Goal: Transaction & Acquisition: Purchase product/service

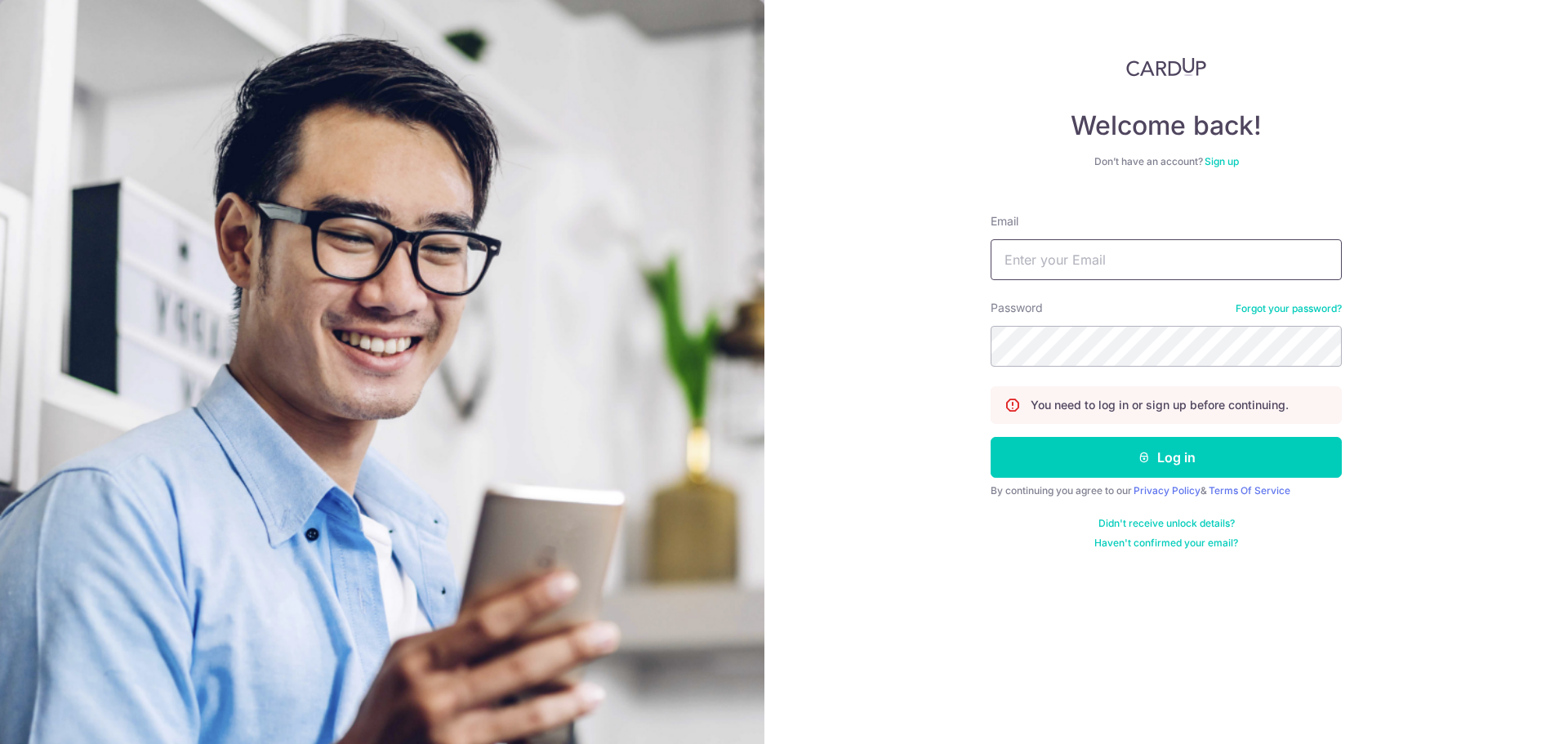
click at [1113, 267] on input "Email" at bounding box center [1166, 260] width 352 height 41
type input "ngterence987@gmail.com"
click at [991, 437] on button "Log in" at bounding box center [1166, 457] width 352 height 41
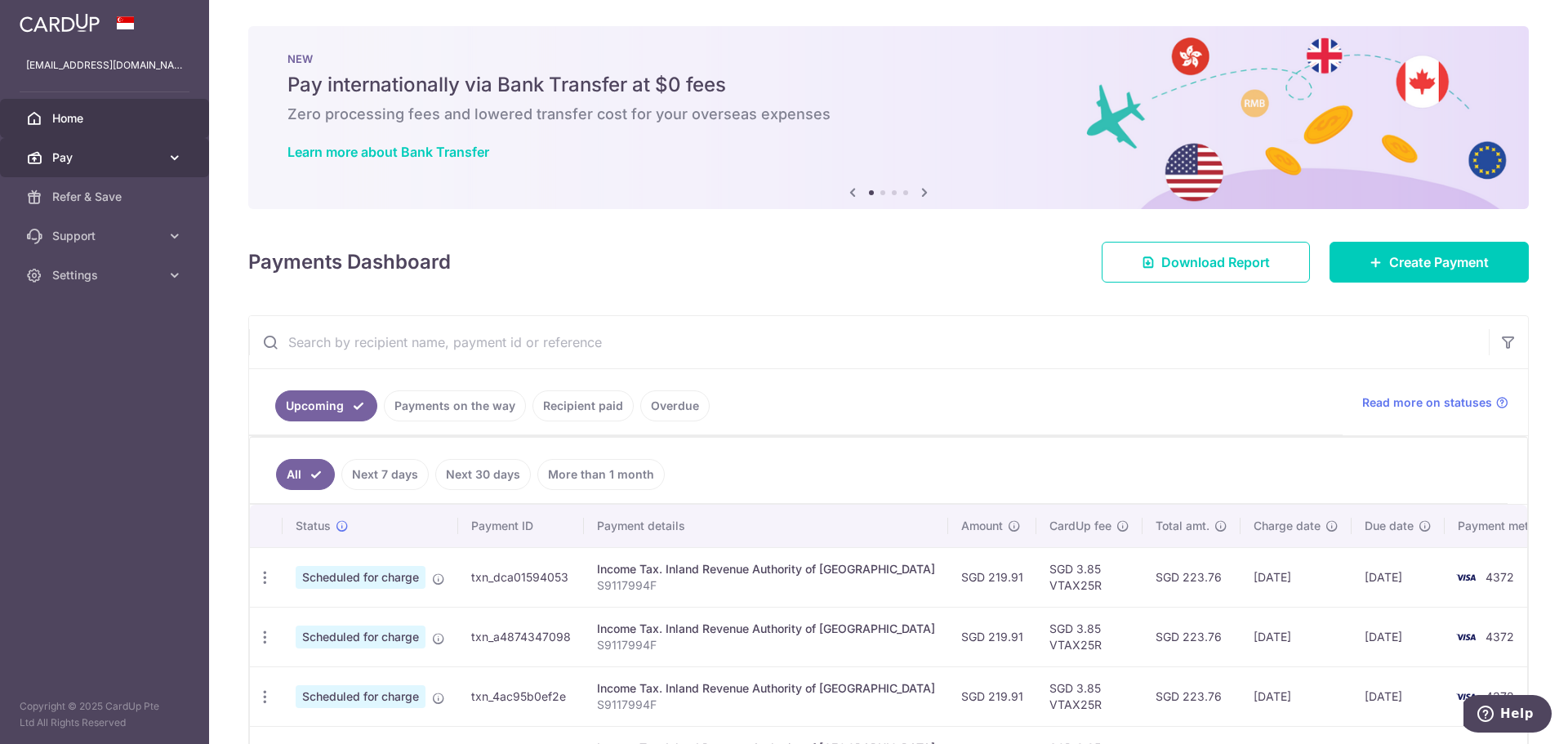
click at [95, 151] on span "Pay" at bounding box center [106, 158] width 108 height 17
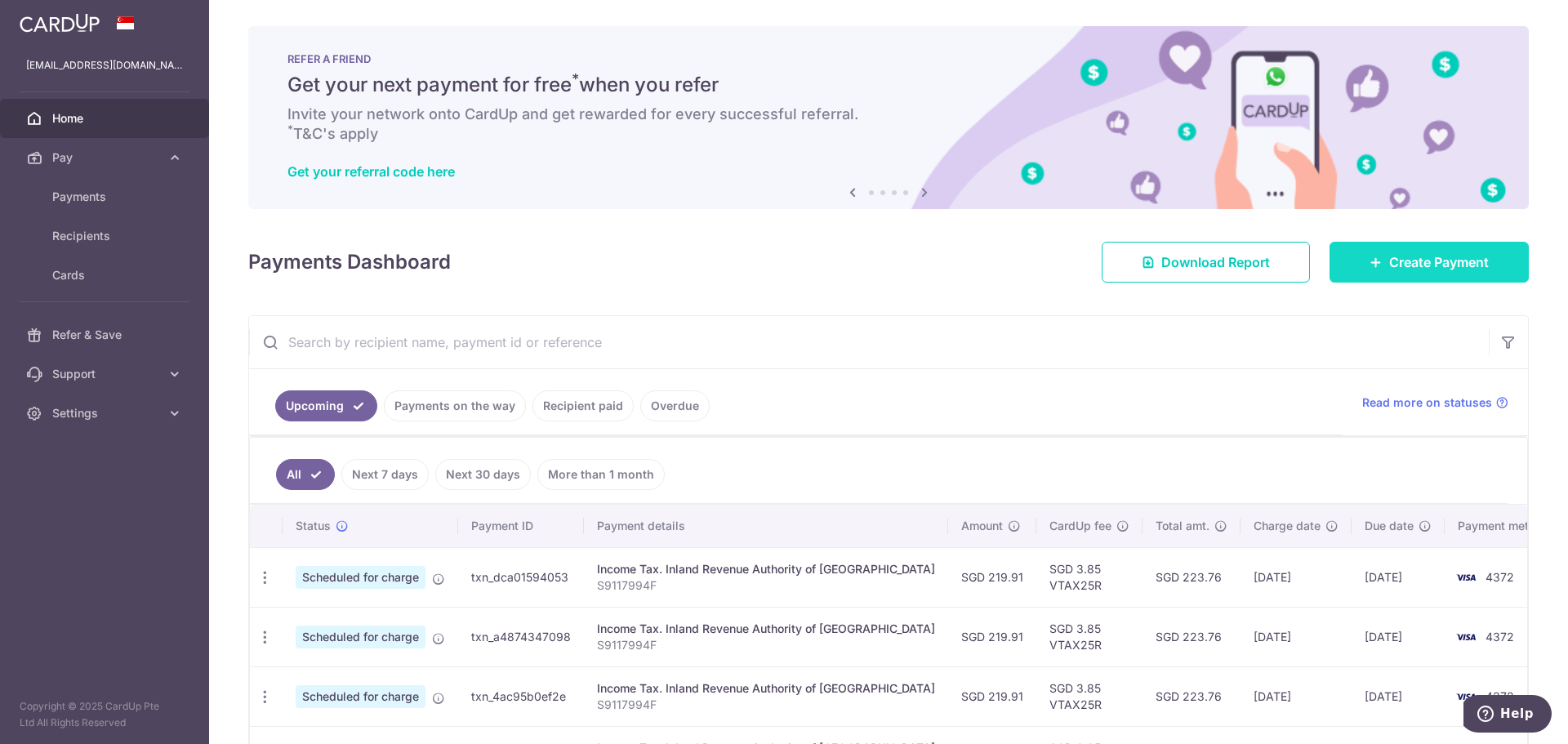
click at [1440, 257] on span "Create Payment" at bounding box center [1439, 261] width 99 height 19
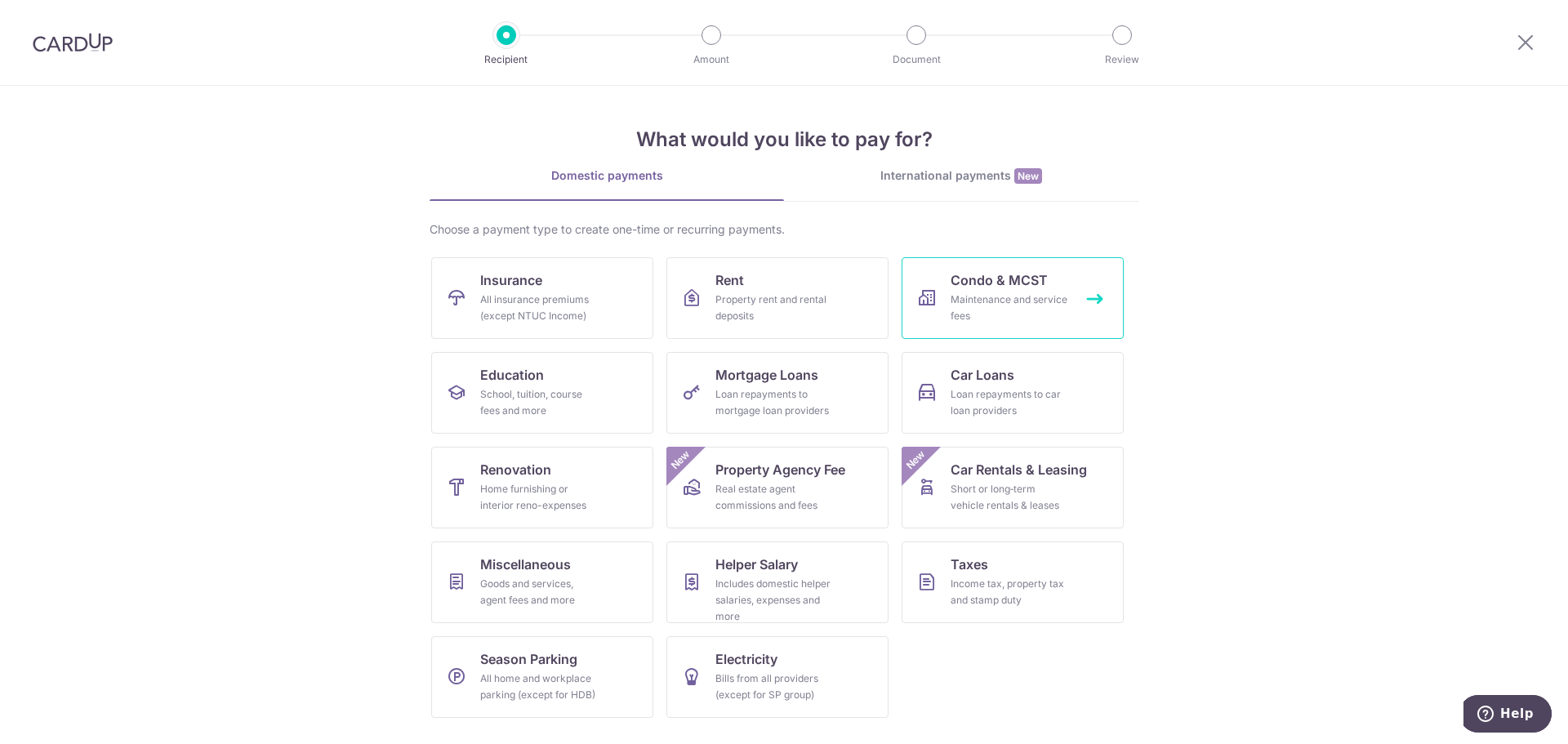
click at [1020, 308] on div "Maintenance and service fees" at bounding box center [1009, 307] width 118 height 33
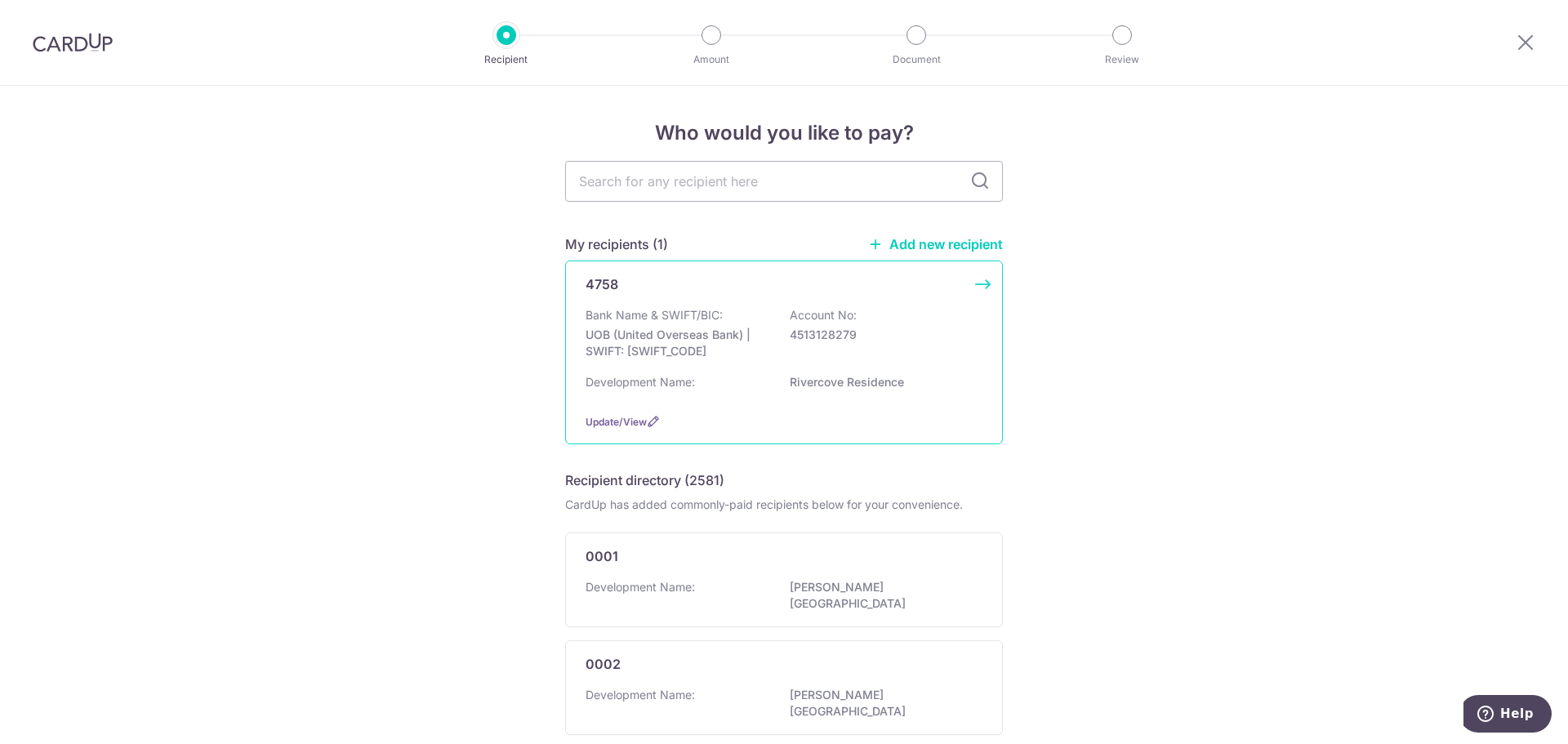
click at [977, 284] on div "4758 Bank Name & SWIFT/BIC: UOB (United Overseas Bank) | SWIFT: UOVBSGSGXXX Acc…" at bounding box center [784, 352] width 438 height 184
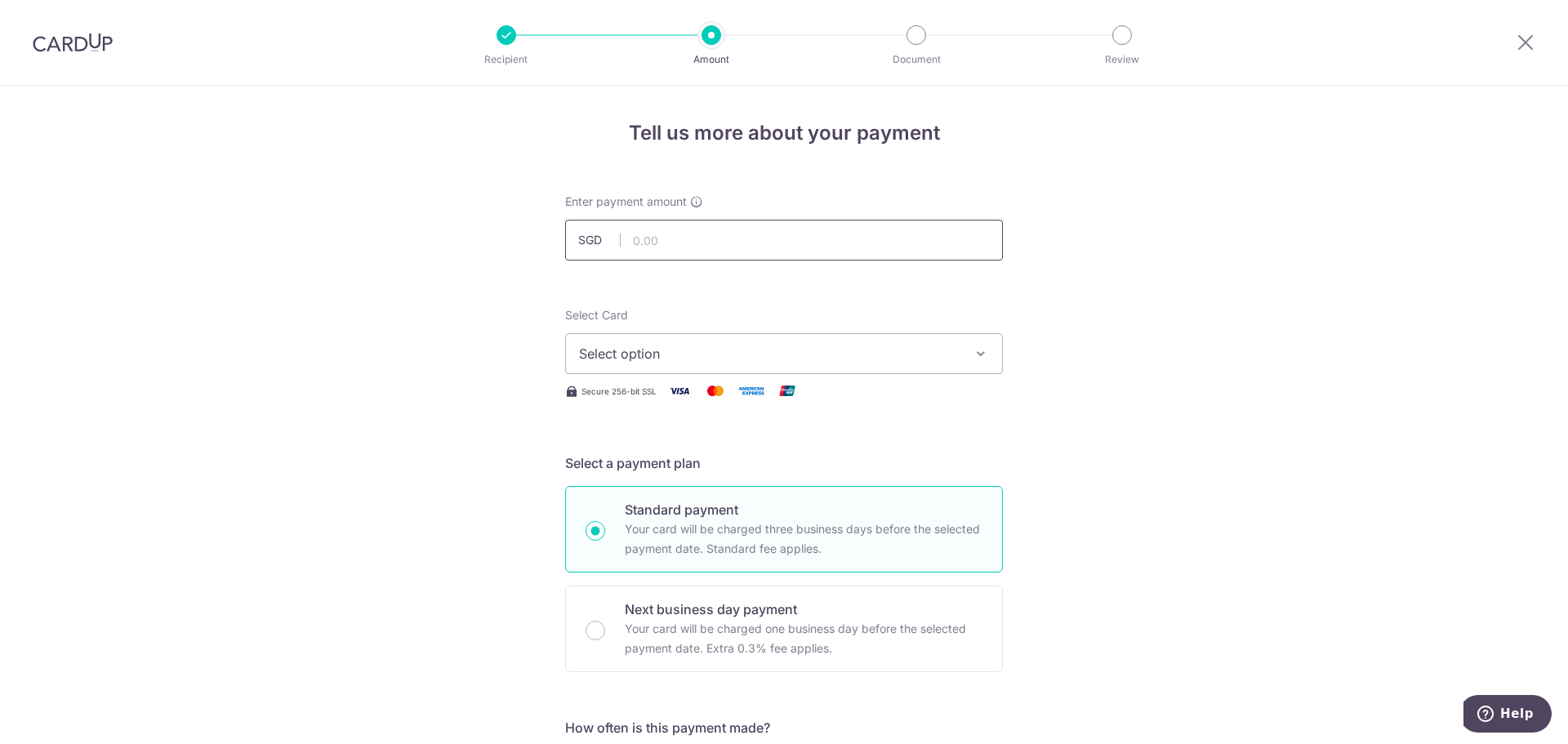
click at [662, 243] on input "text" at bounding box center [784, 240] width 438 height 41
type input "902.52"
click at [895, 354] on span "Select option" at bounding box center [770, 353] width 381 height 19
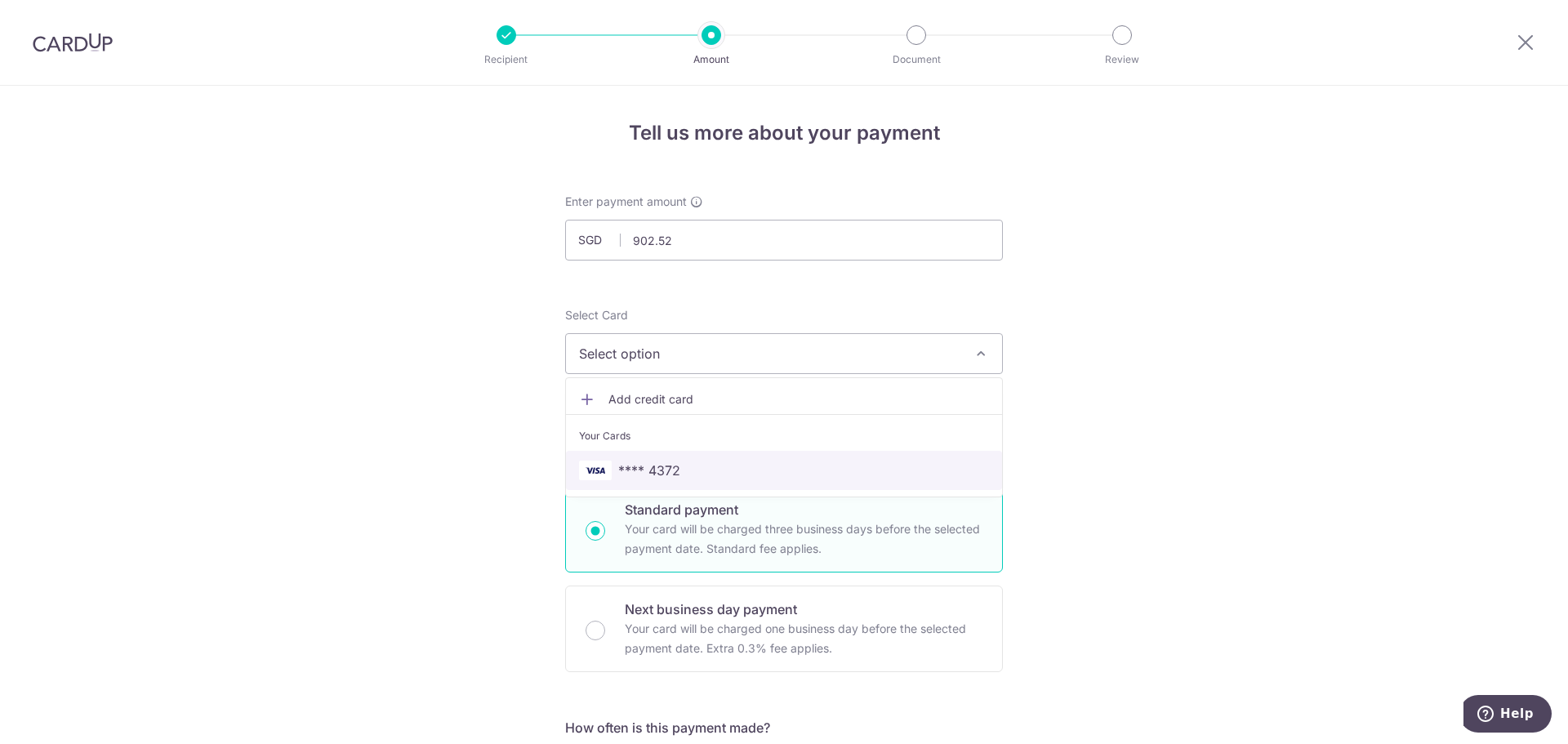
click at [756, 472] on span "**** 4372" at bounding box center [784, 470] width 410 height 19
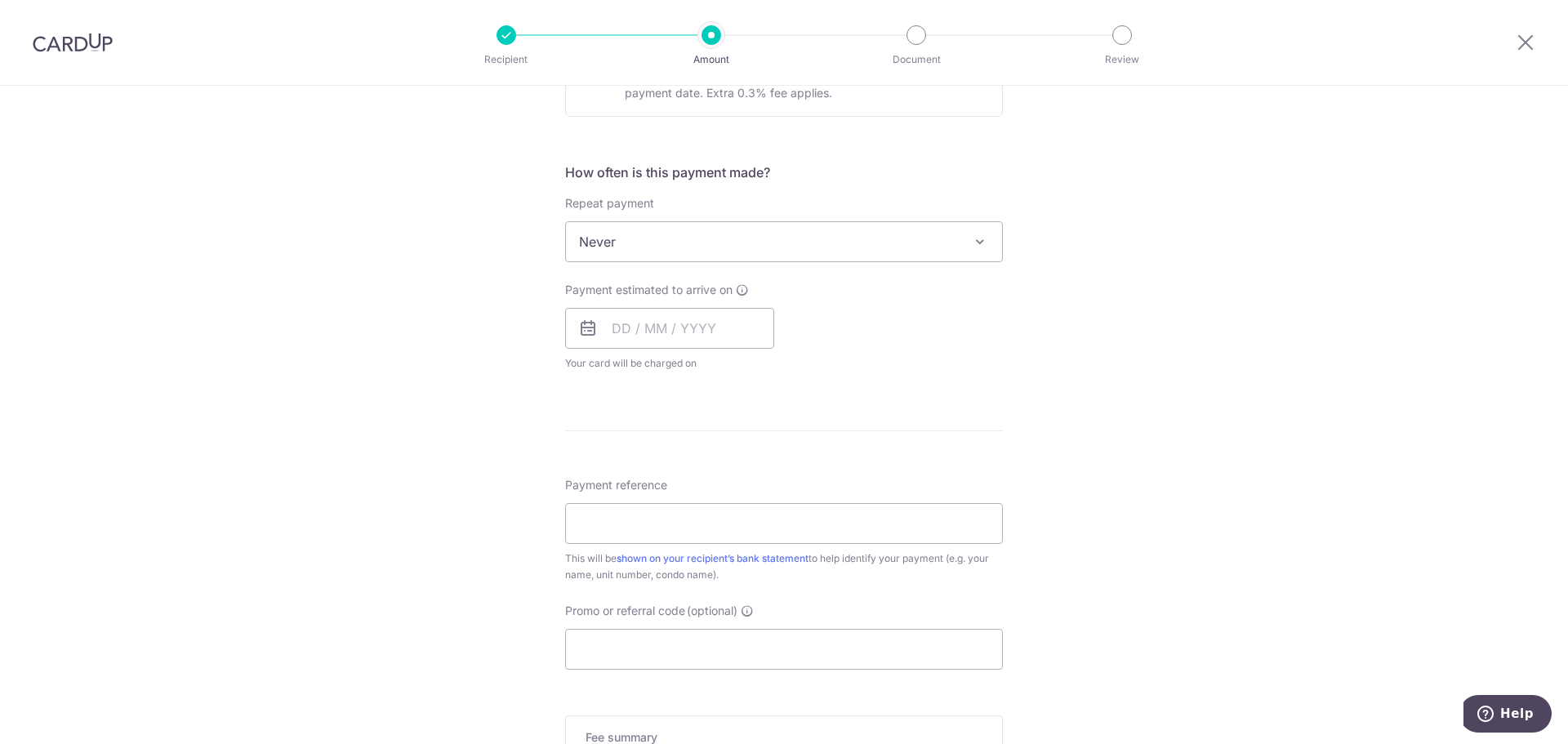
scroll to position [654, 0]
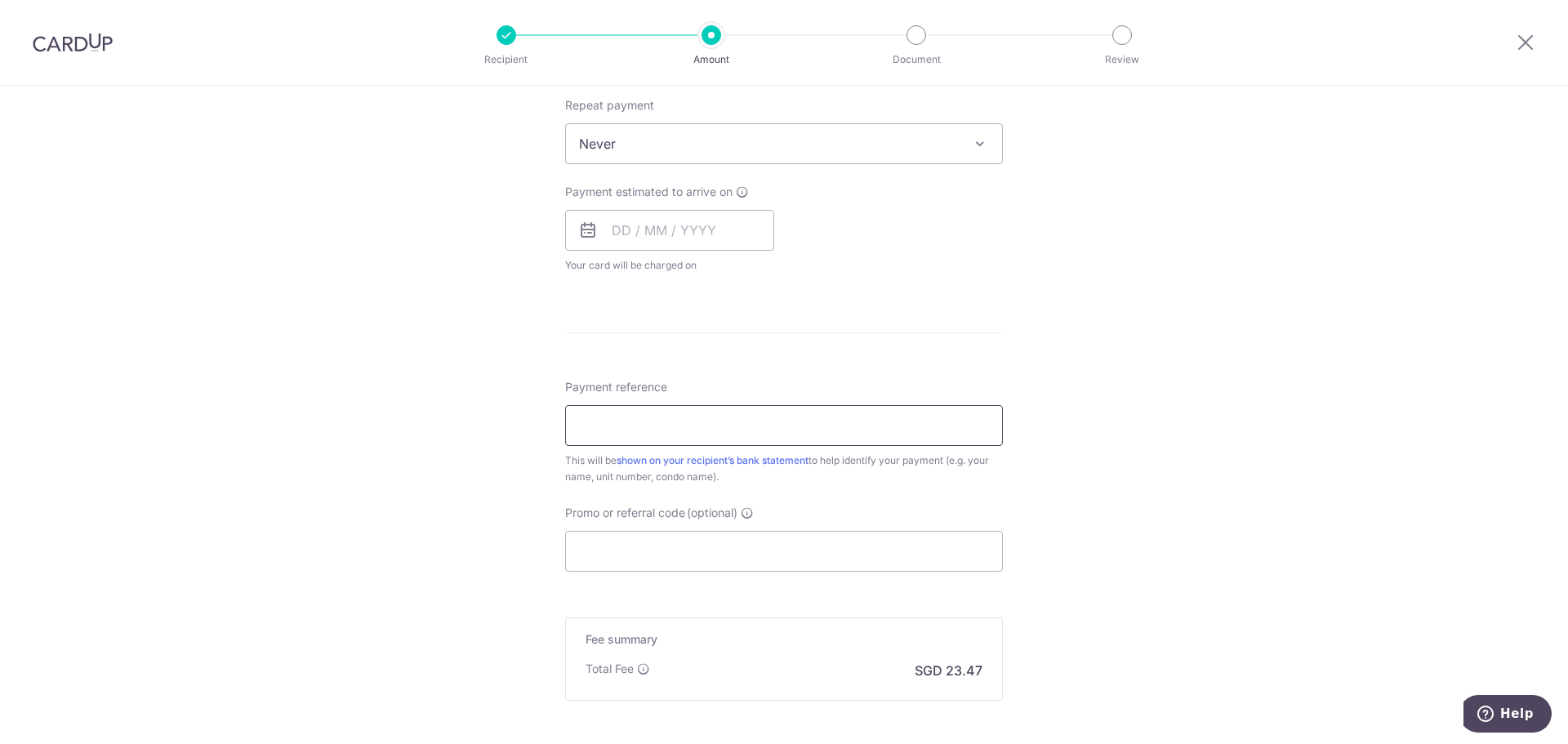
click at [808, 430] on input "Payment reference" at bounding box center [784, 425] width 438 height 41
type input "Blk 261312"
click at [478, 464] on div "Tell us more about your payment Enter payment amount SGD 902.52 902.52 Select C…" at bounding box center [784, 170] width 1568 height 1477
click at [658, 562] on input "Promo or referral code (optional)" at bounding box center [784, 551] width 438 height 41
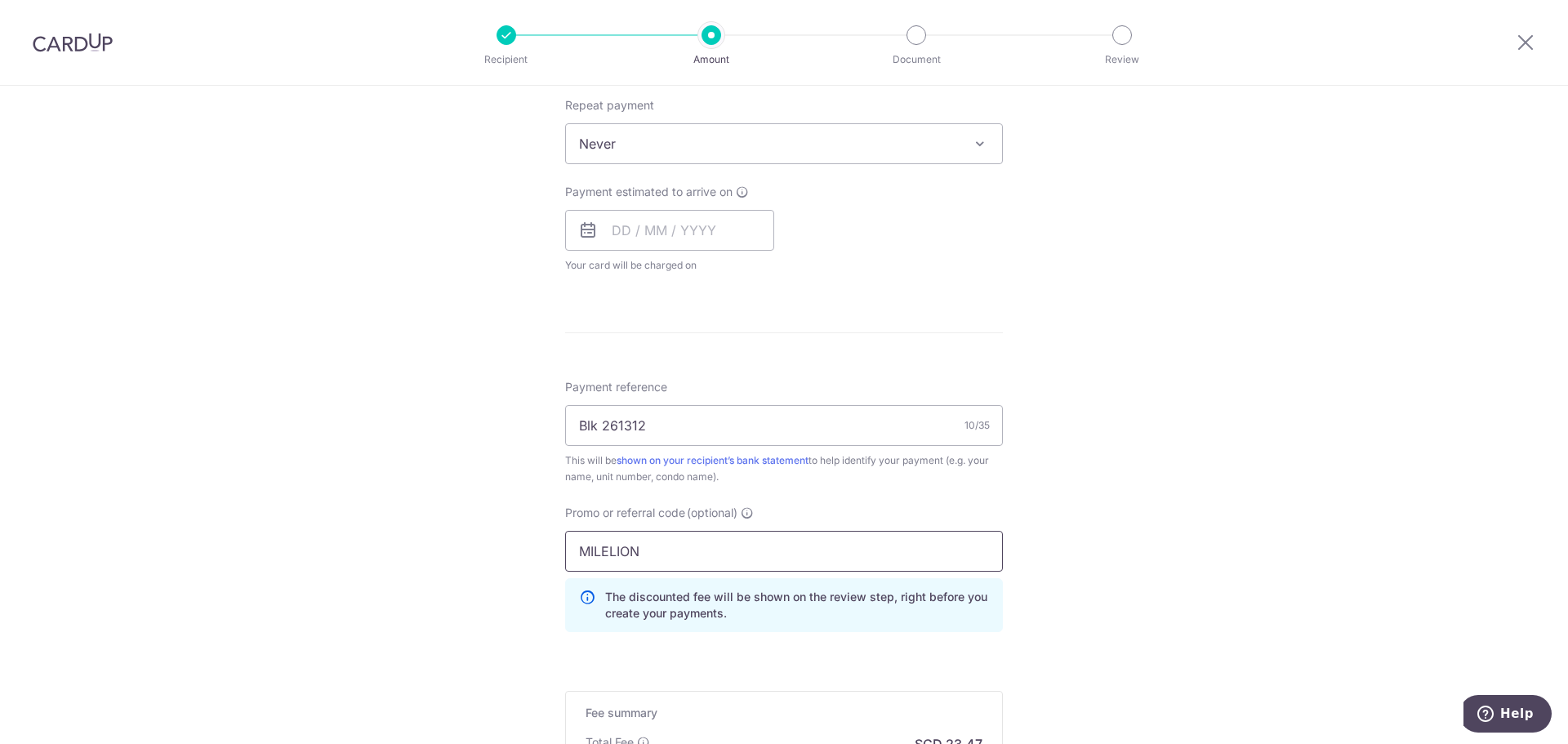
type input "MILELION"
click at [337, 541] on div "Tell us more about your payment Enter payment amount SGD 902.52 902.52 Select C…" at bounding box center [784, 208] width 1568 height 1551
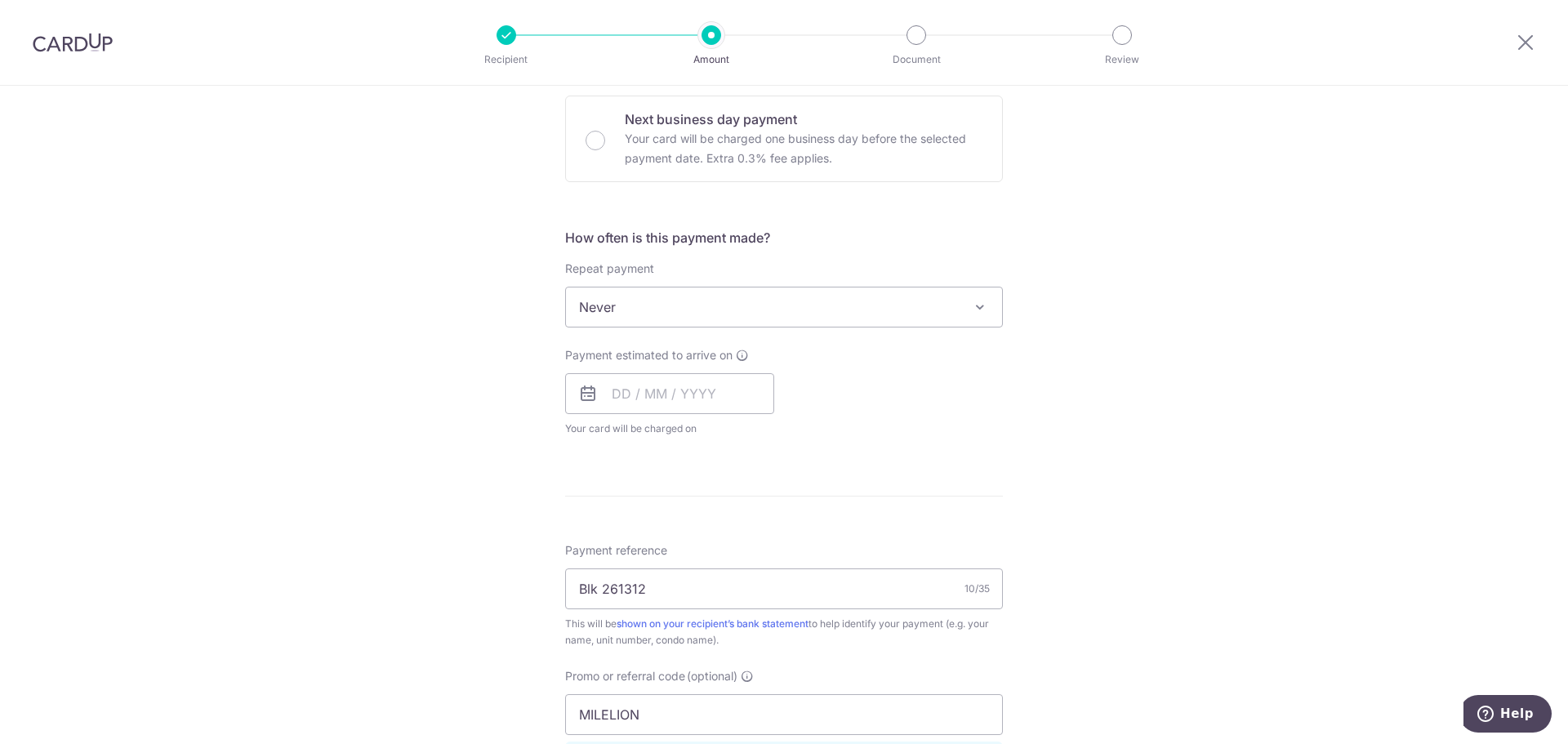
scroll to position [484, 0]
click at [579, 392] on icon at bounding box center [588, 399] width 19 height 19
click at [590, 400] on icon at bounding box center [588, 399] width 19 height 19
click at [678, 399] on input "text" at bounding box center [670, 399] width 209 height 41
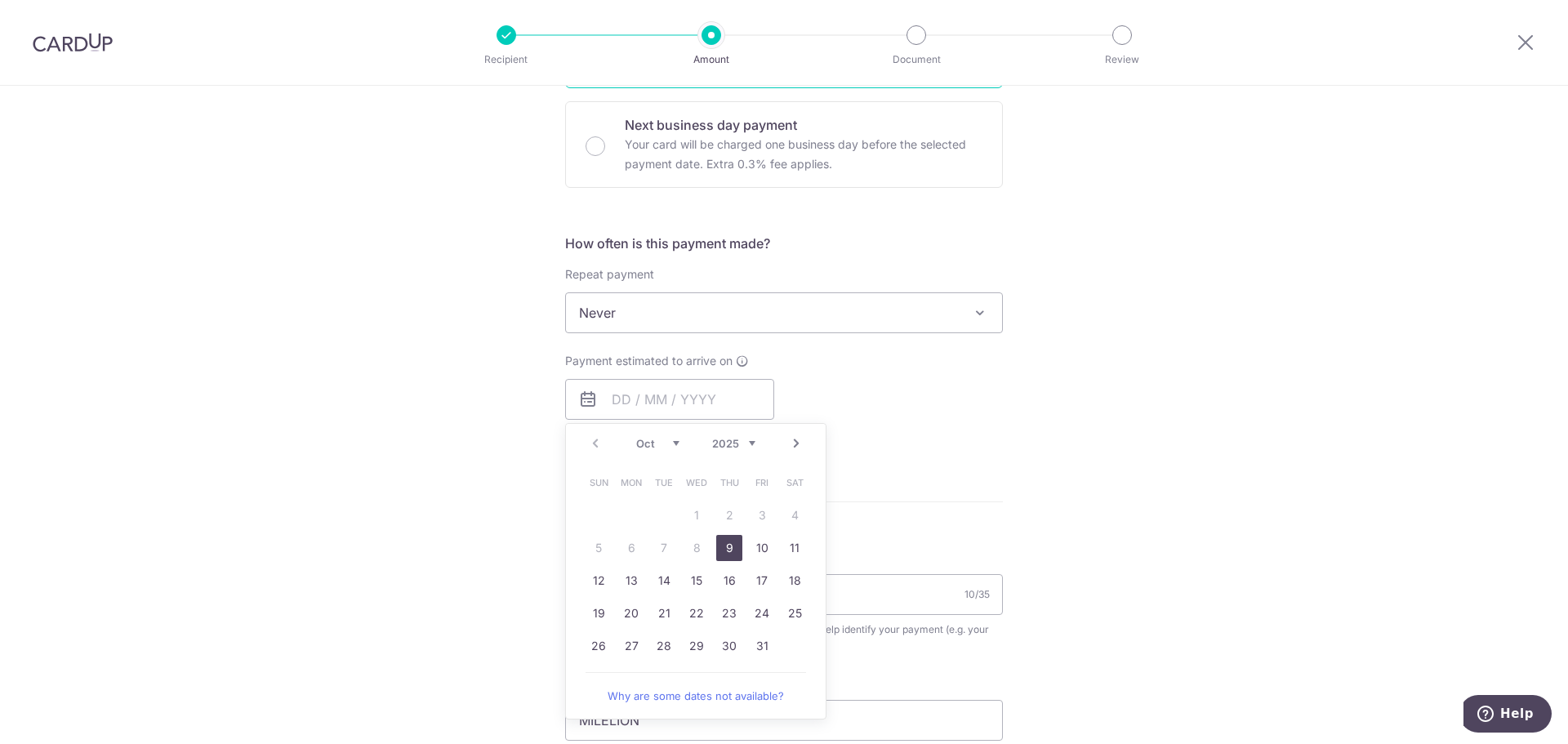
click at [731, 547] on link "9" at bounding box center [729, 548] width 26 height 26
type input "[DATE]"
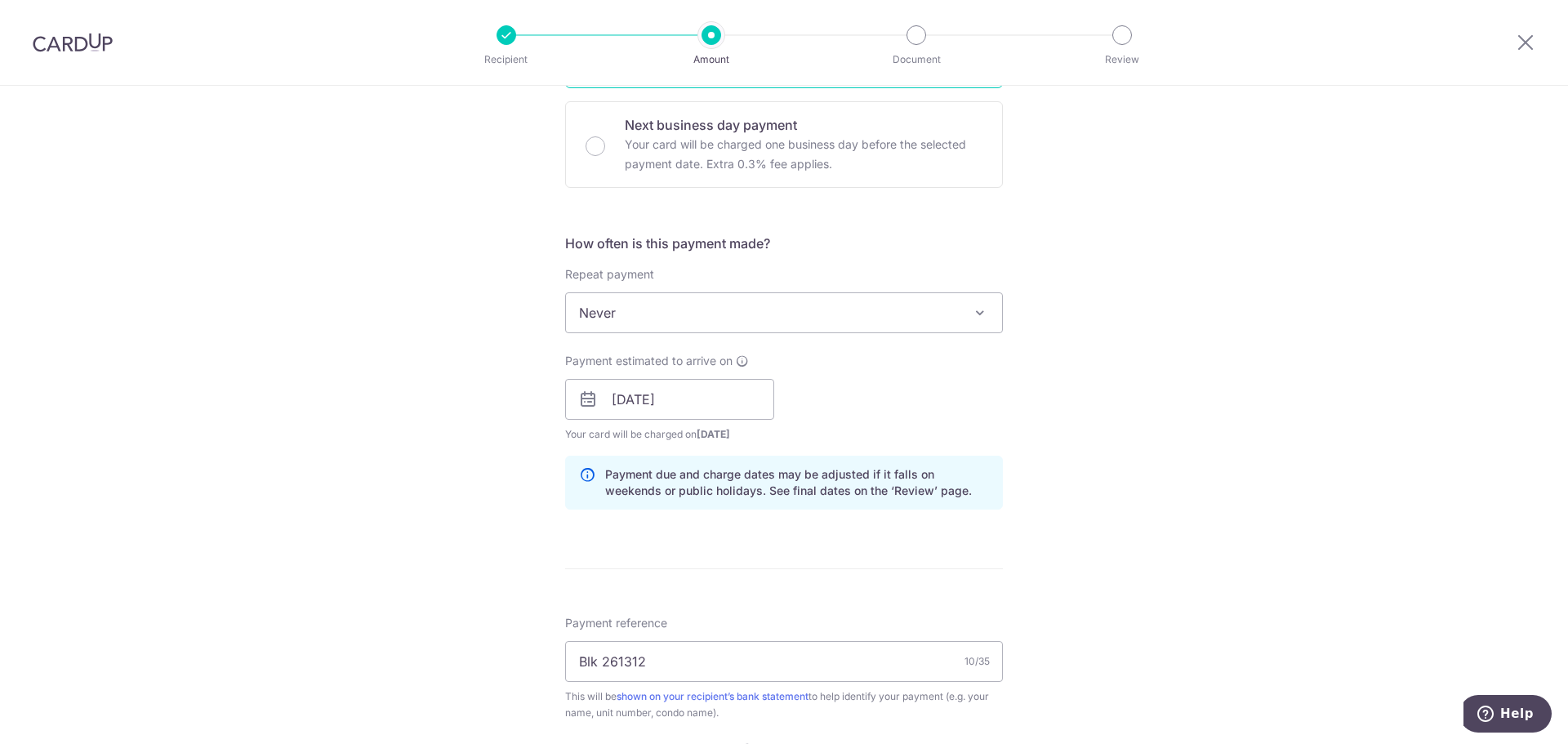
click at [431, 499] on div "Tell us more about your payment Enter payment amount SGD 902.52 902.52 Select C…" at bounding box center [784, 411] width 1568 height 1618
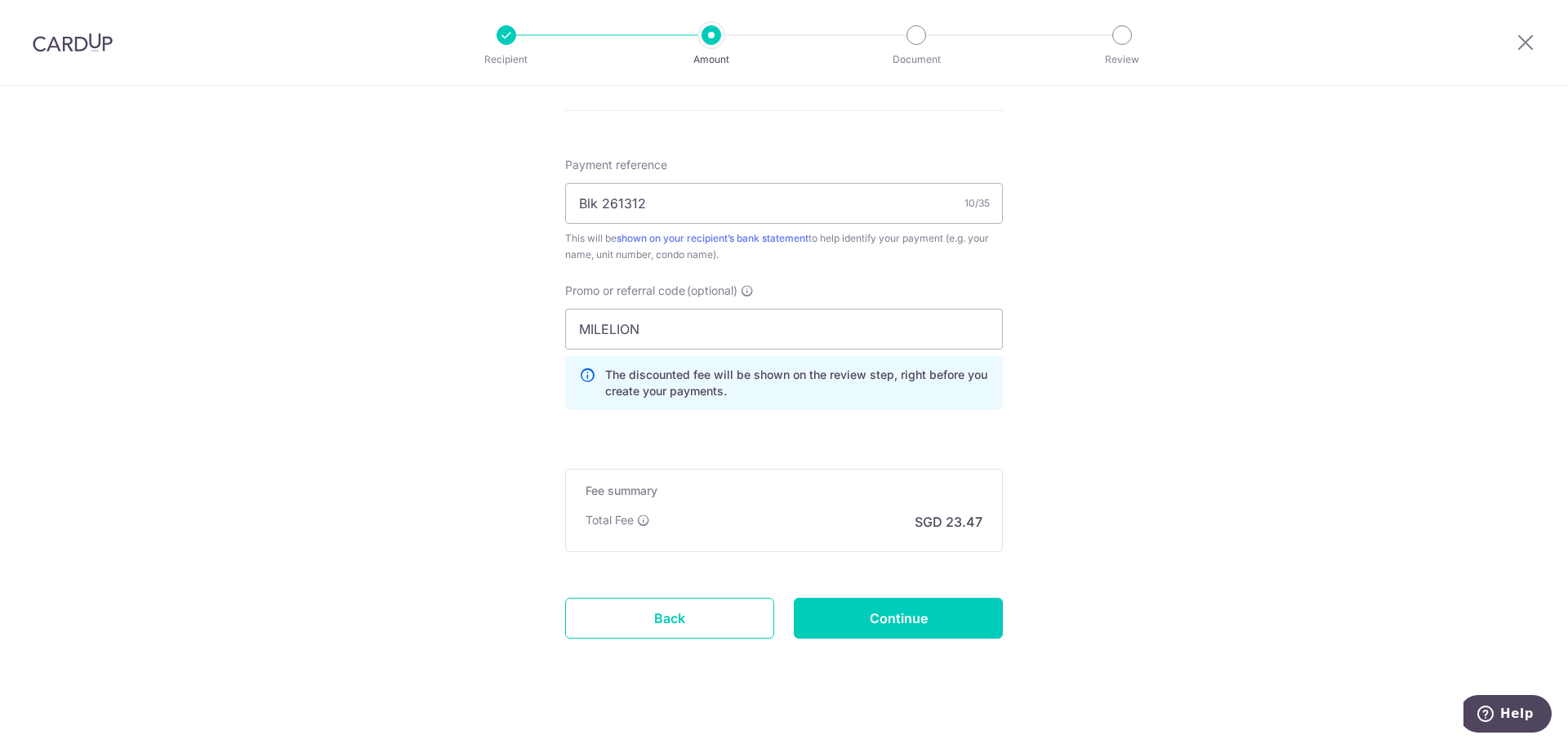
scroll to position [959, 0]
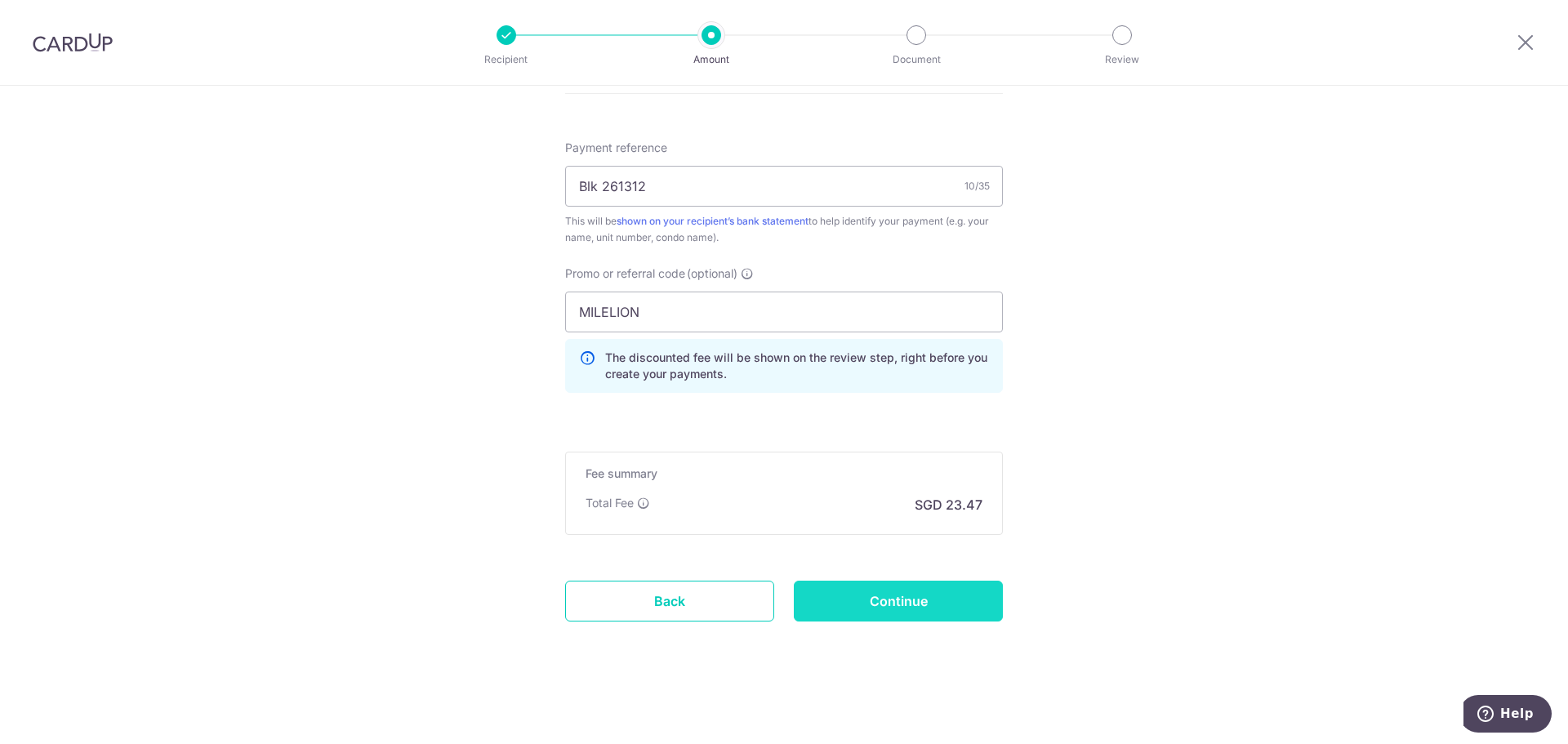
click at [938, 597] on input "Continue" at bounding box center [898, 600] width 209 height 41
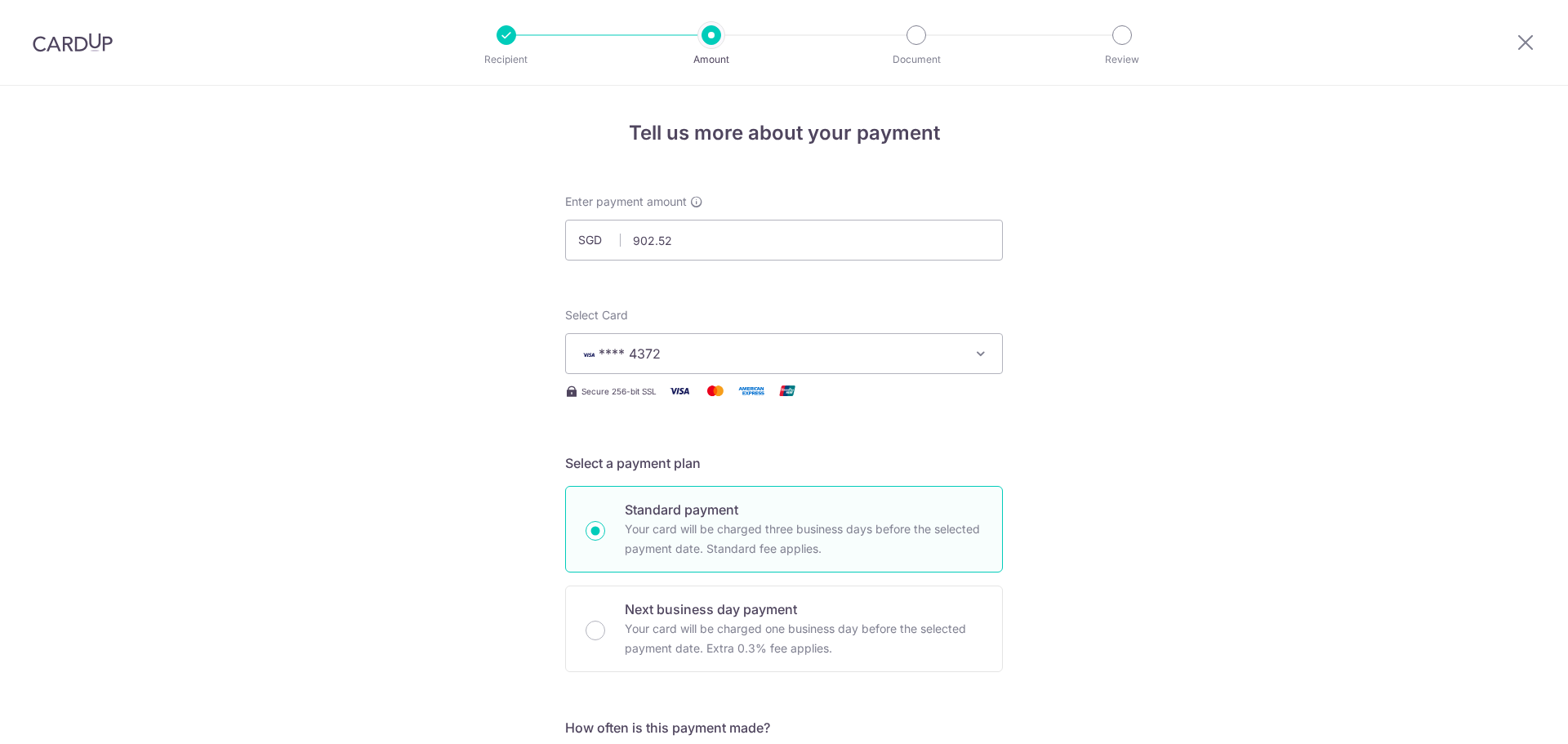
scroll to position [983, 0]
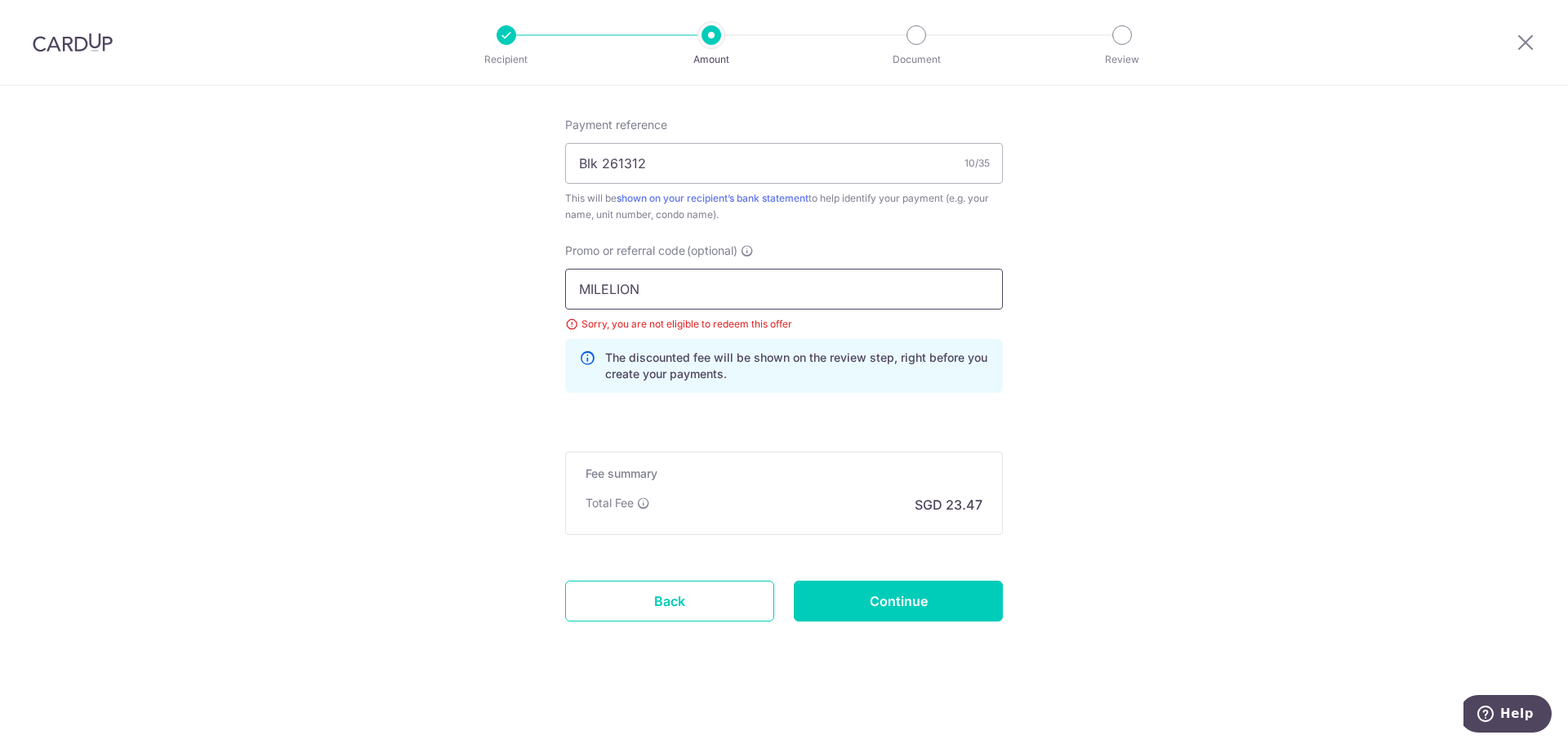
drag, startPoint x: 669, startPoint y: 296, endPoint x: 506, endPoint y: 294, distance: 163.0
type input "OFF225"
click at [910, 602] on input "Continue" at bounding box center [898, 600] width 209 height 41
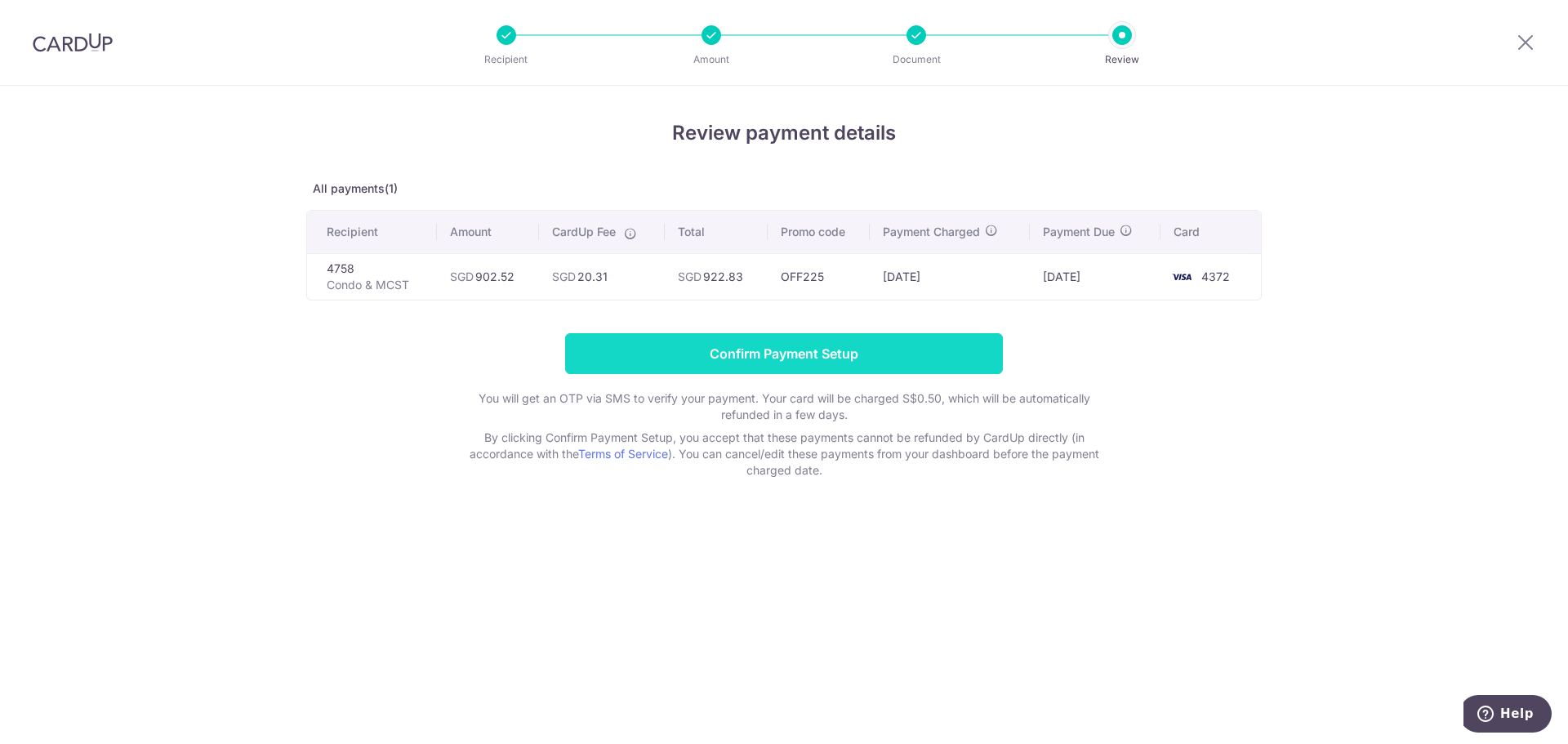
click at [842, 357] on input "Confirm Payment Setup" at bounding box center [784, 353] width 438 height 41
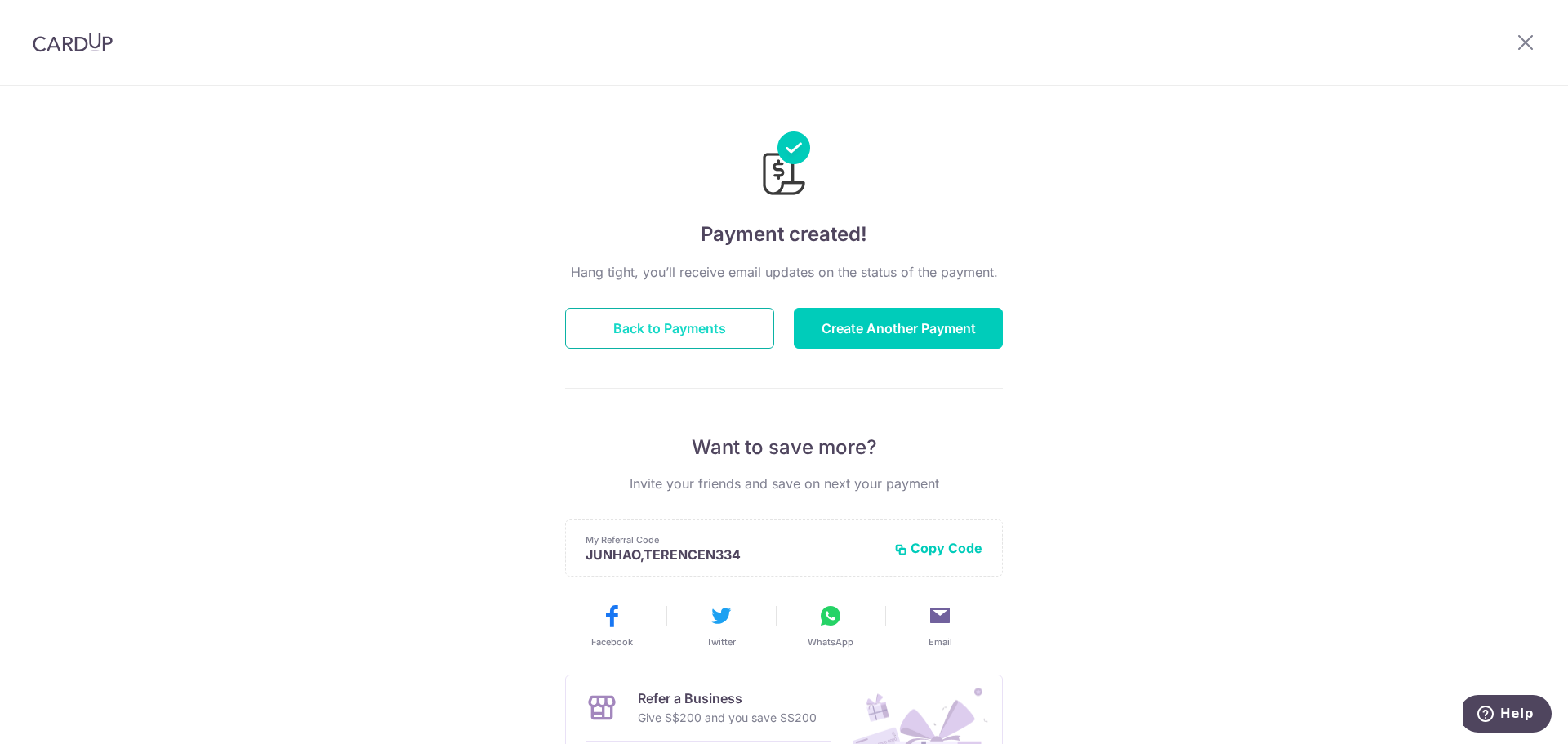
click at [732, 332] on button "Back to Payments" at bounding box center [670, 328] width 209 height 41
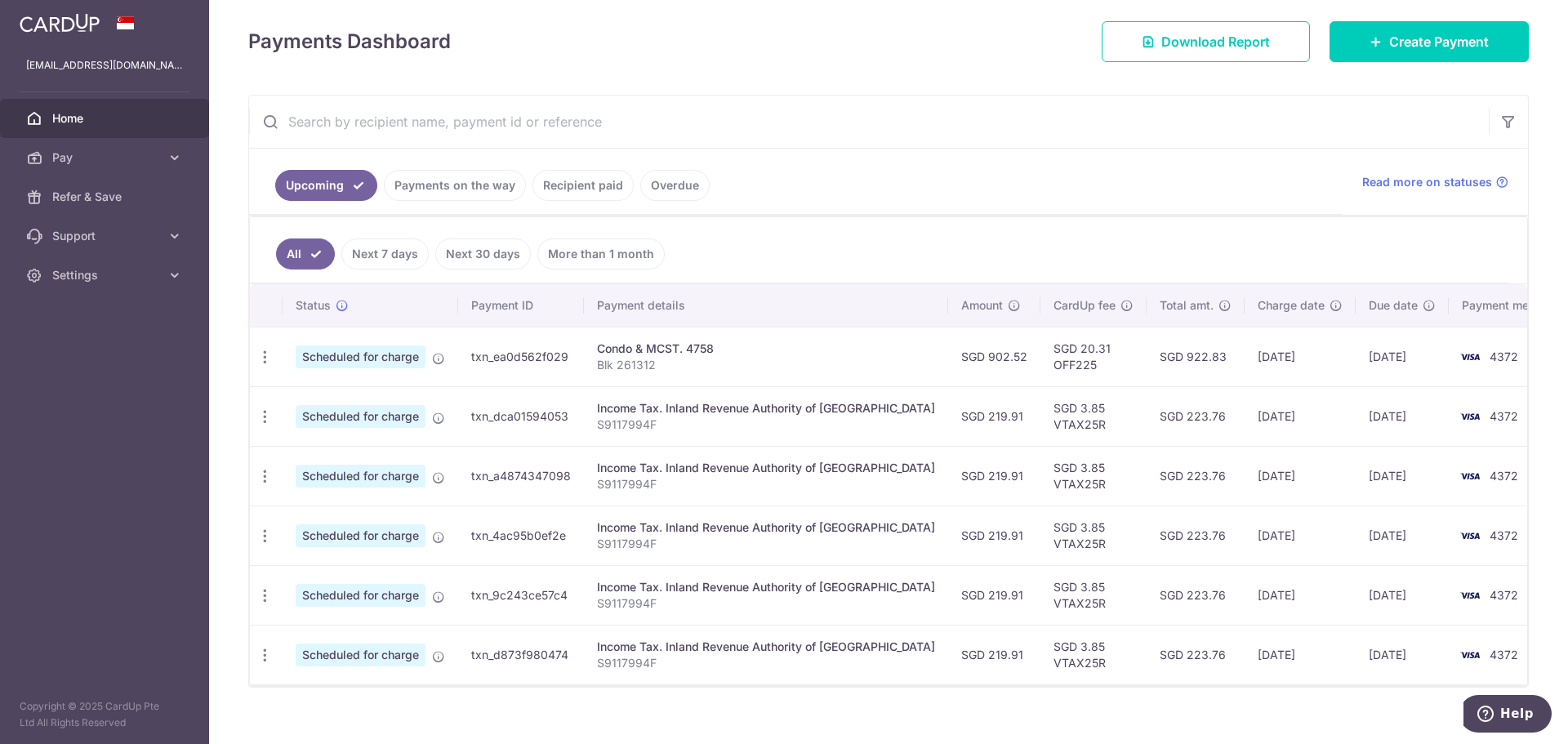
scroll to position [241, 0]
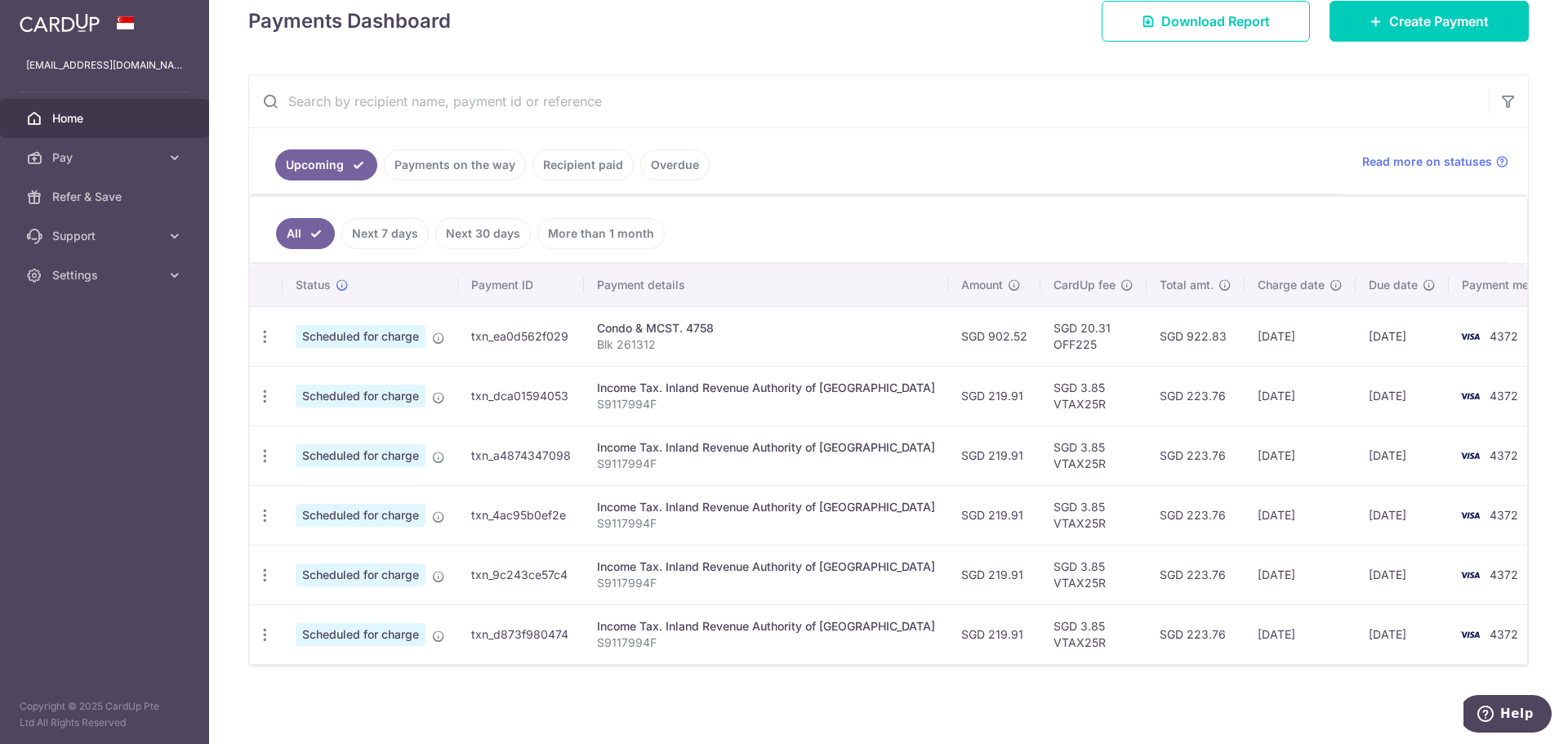
click at [671, 326] on div "Condo & MCST. 4758" at bounding box center [766, 328] width 338 height 17
click at [1058, 334] on td "SGD 20.31 OFF225" at bounding box center [1093, 336] width 106 height 59
click at [263, 333] on icon "button" at bounding box center [265, 337] width 18 height 18
click at [735, 337] on p "Blk 261312" at bounding box center [766, 345] width 338 height 17
click at [948, 336] on td "SGD 902.52" at bounding box center [994, 336] width 93 height 59
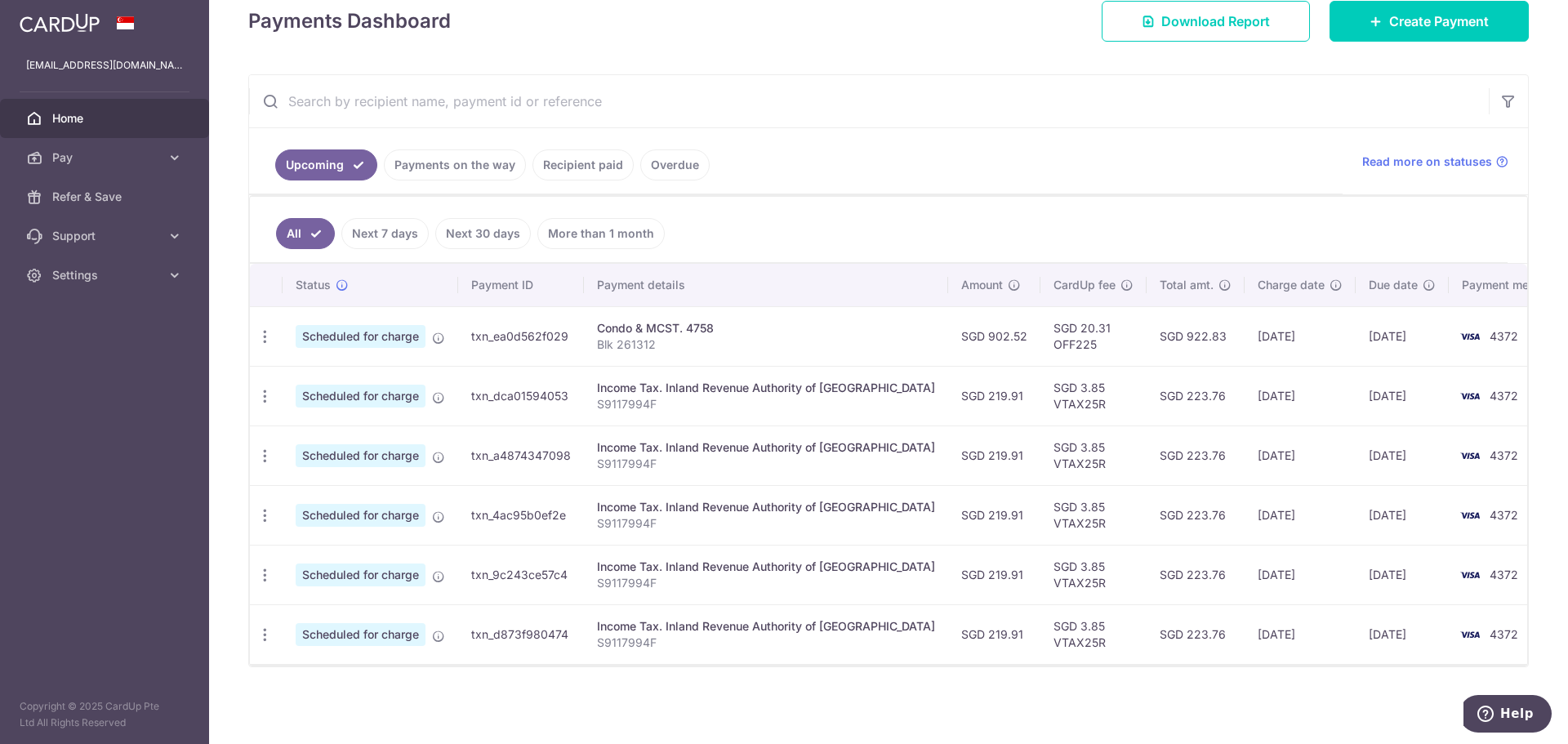
click at [1069, 335] on td "SGD 20.31 OFF225" at bounding box center [1093, 336] width 106 height 59
click at [948, 327] on td "SGD 902.52" at bounding box center [994, 336] width 93 height 59
click at [601, 341] on p "Blk 261312" at bounding box center [766, 345] width 338 height 17
click at [563, 337] on td "txn_ea0d562f029" at bounding box center [521, 336] width 126 height 59
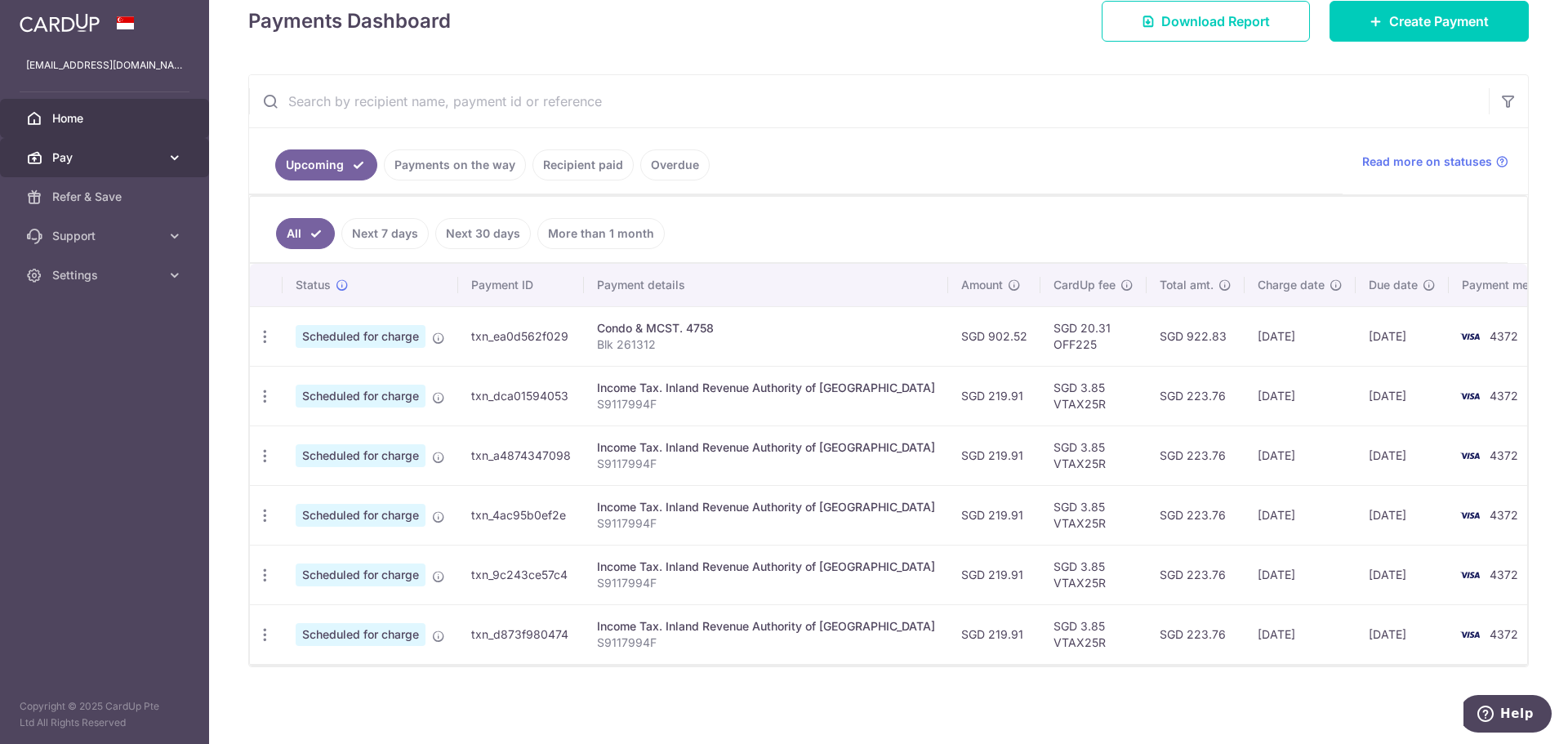
click at [131, 154] on span "Pay" at bounding box center [106, 158] width 108 height 17
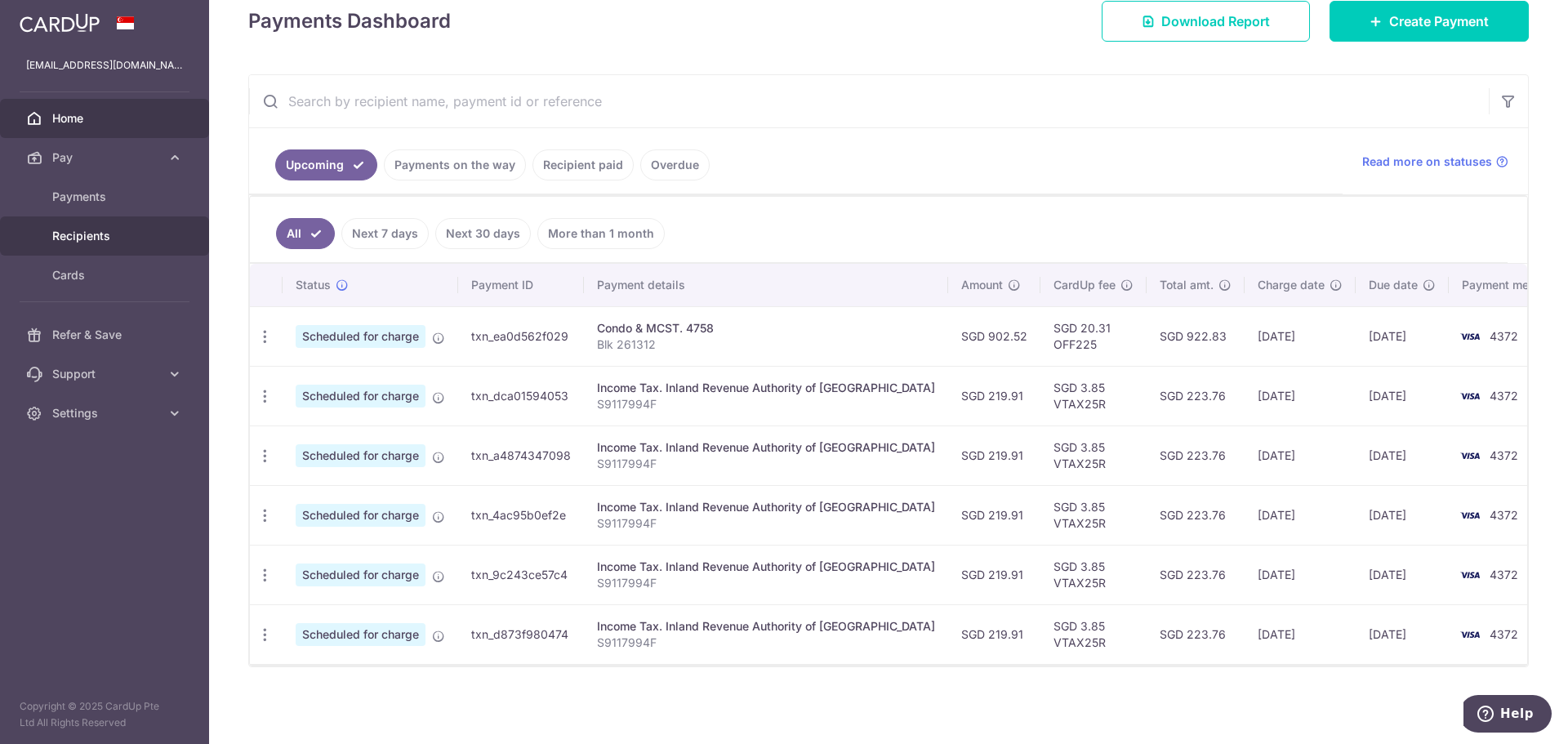
click at [114, 239] on span "Recipients" at bounding box center [106, 236] width 108 height 17
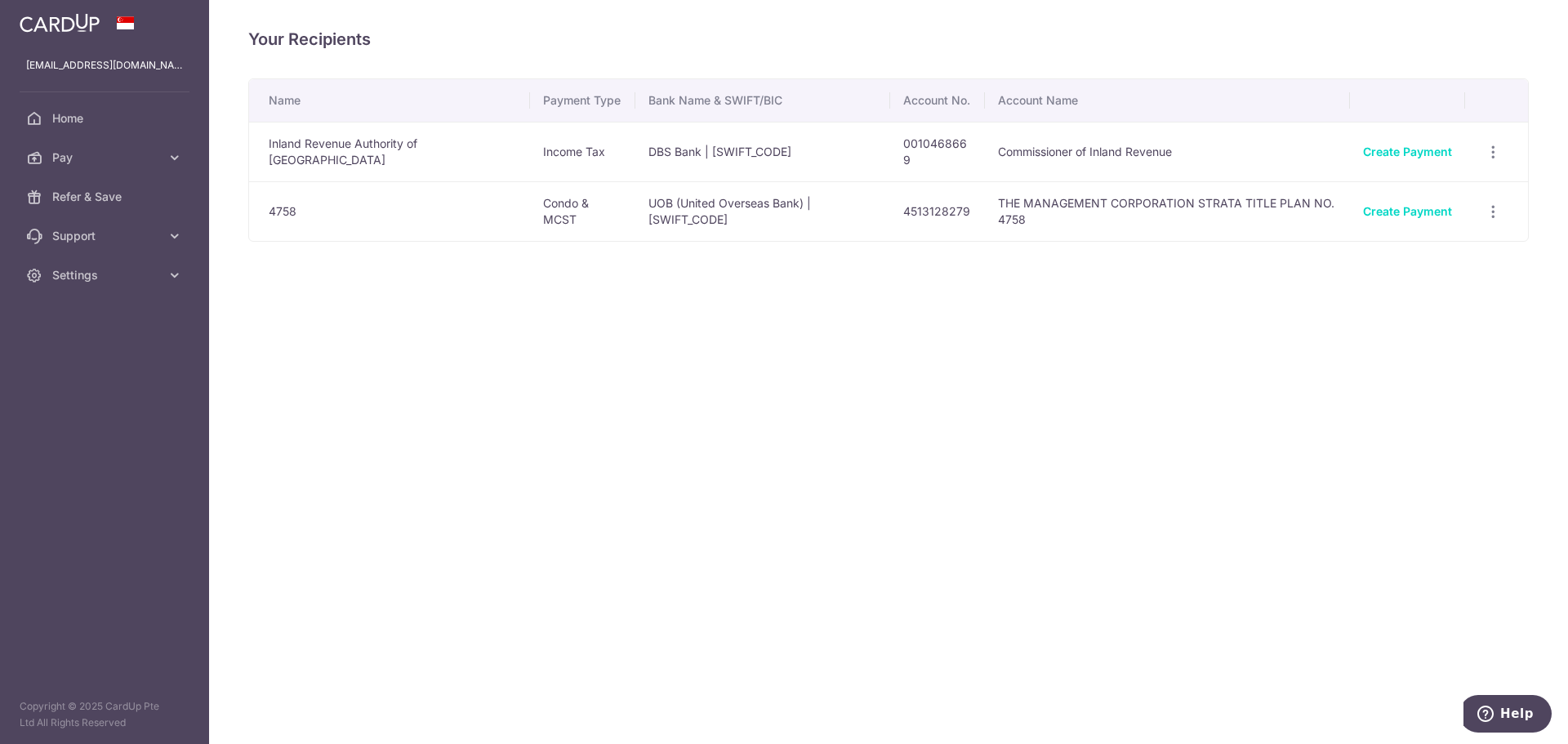
click at [766, 208] on td "UOB (United Overseas Bank) | UOVBSGSGXXX" at bounding box center [762, 210] width 255 height 59
click at [1076, 205] on td "THE MANAGEMENT CORPORATION STRATA TITLE PLAN NO. 4758" at bounding box center [1167, 210] width 365 height 59
drag, startPoint x: 316, startPoint y: 208, endPoint x: 386, endPoint y: 206, distance: 70.0
click at [321, 208] on td "4758" at bounding box center [389, 210] width 281 height 59
click at [663, 205] on td "UOB (United Overseas Bank) | UOVBSGSGXXX" at bounding box center [762, 210] width 255 height 59
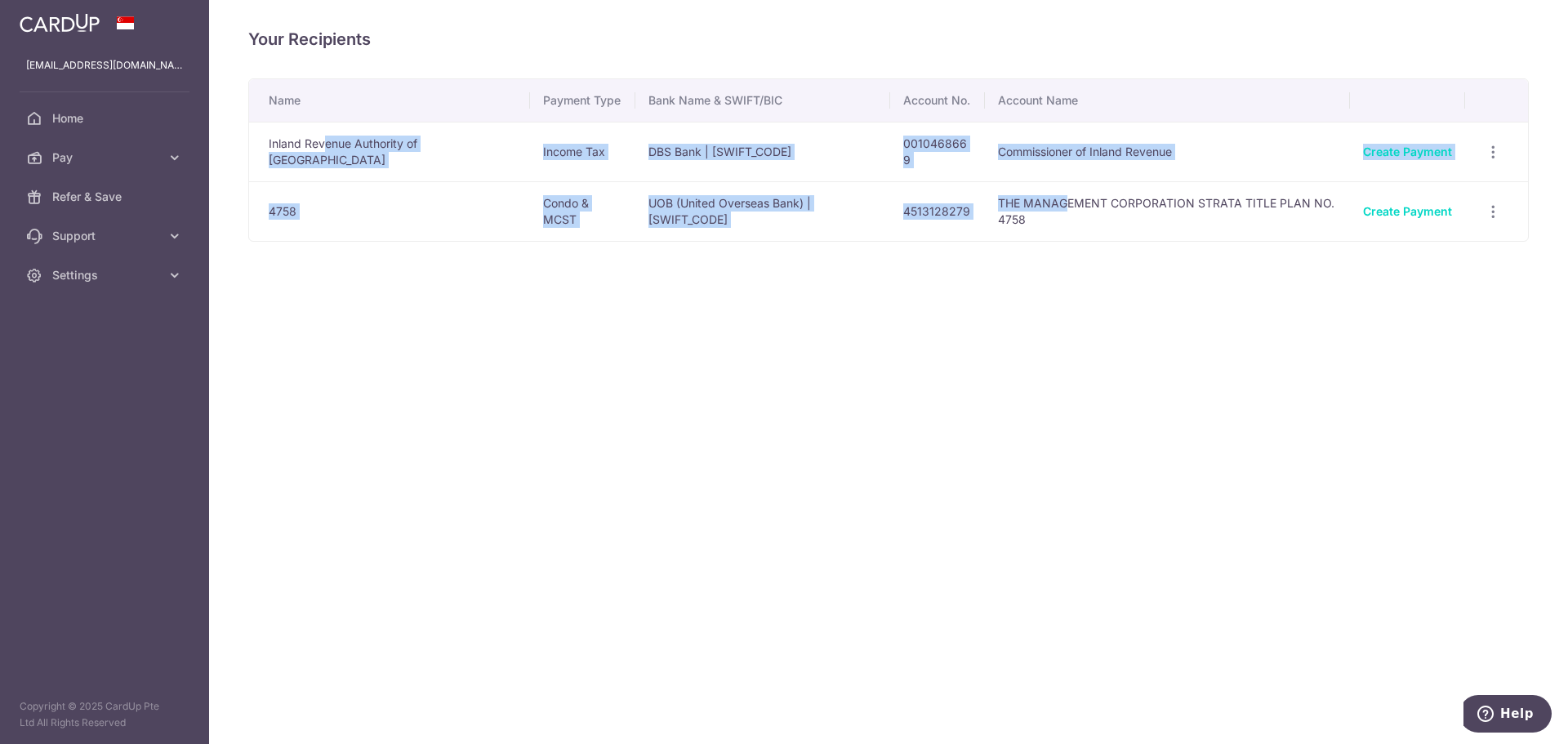
drag, startPoint x: 324, startPoint y: 144, endPoint x: 1049, endPoint y: 205, distance: 727.6
click at [1049, 205] on tbody "Inland Revenue Authority of Singapore Income Tax DBS Bank | DBSSSGSGXXX 0010468…" at bounding box center [888, 181] width 1279 height 119
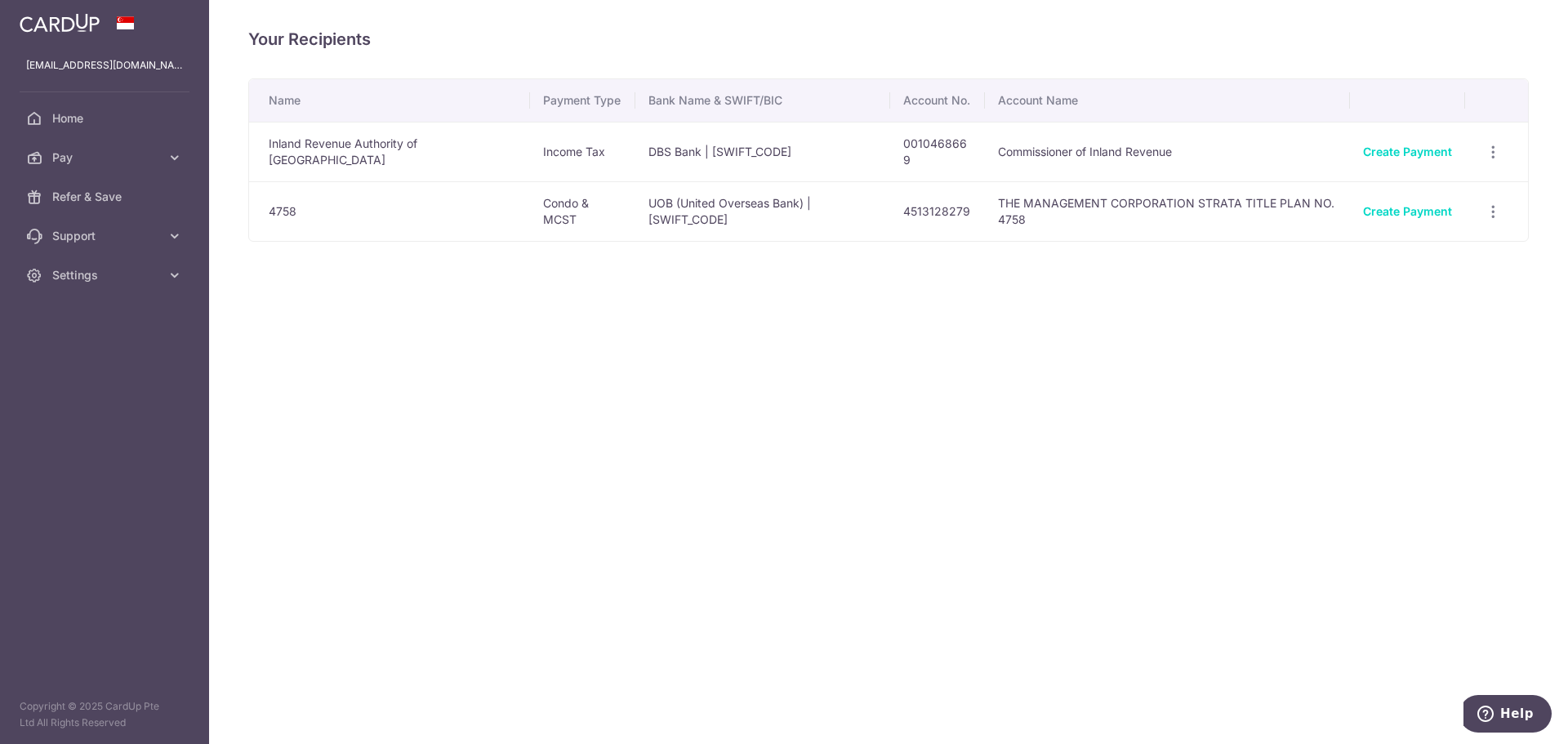
click at [1109, 216] on td "THE MANAGEMENT CORPORATION STRATA TITLE PLAN NO. 4758" at bounding box center [1167, 210] width 365 height 59
click at [1109, 215] on td "THE MANAGEMENT CORPORATION STRATA TITLE PLAN NO. 4758" at bounding box center [1167, 210] width 365 height 59
click at [92, 128] on link "Home" at bounding box center [104, 118] width 209 height 39
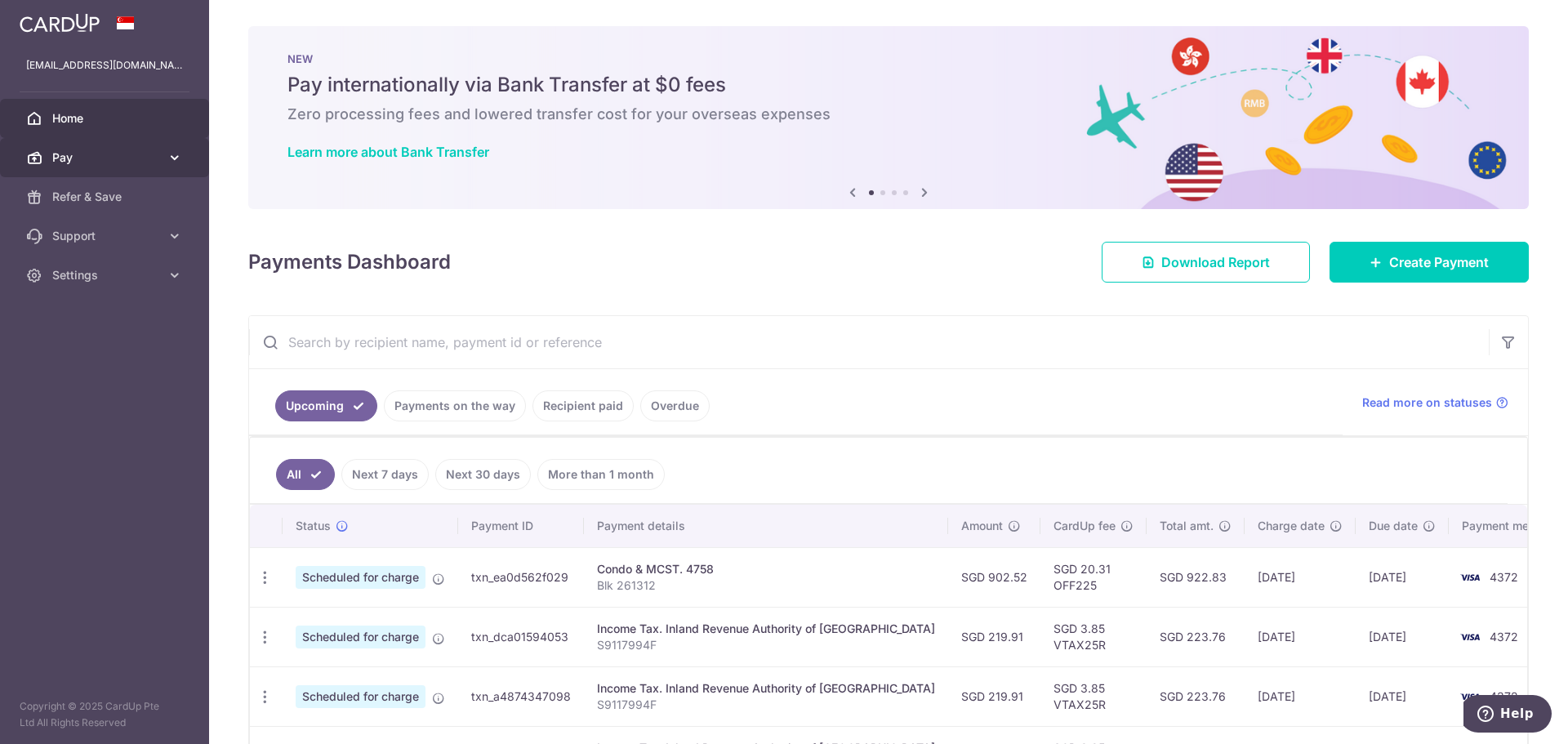
click at [78, 157] on span "Pay" at bounding box center [106, 158] width 108 height 17
click at [89, 159] on span "Pay" at bounding box center [106, 158] width 108 height 17
